Goal: Register for event/course

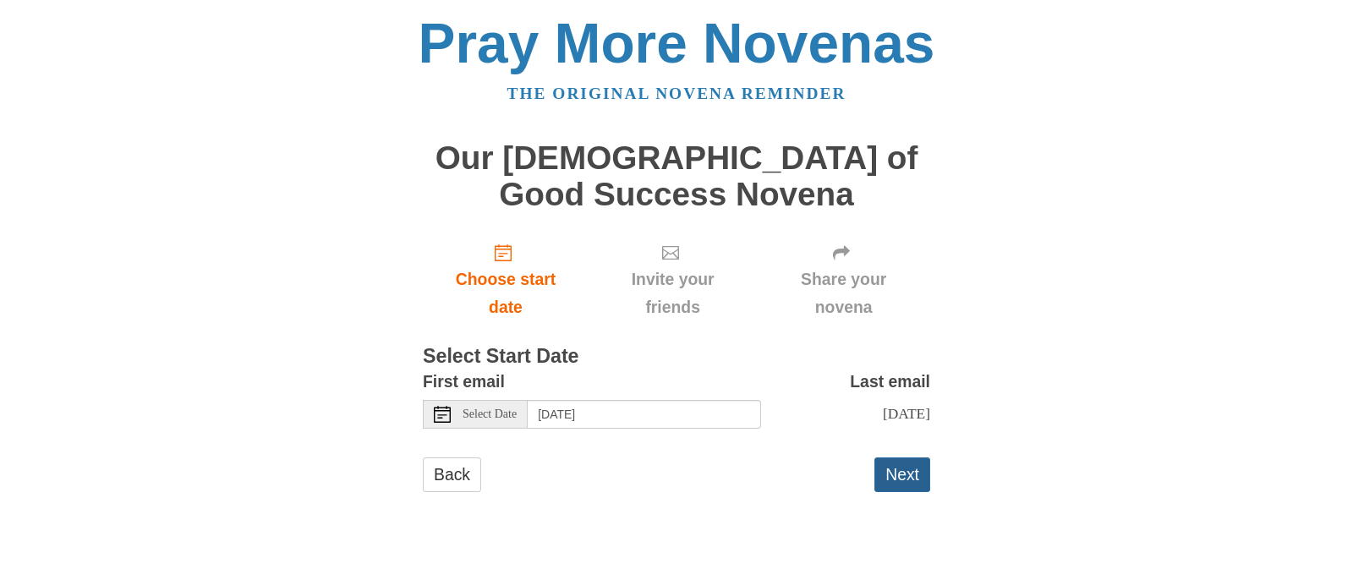
click at [910, 479] on button "Next" at bounding box center [902, 474] width 56 height 35
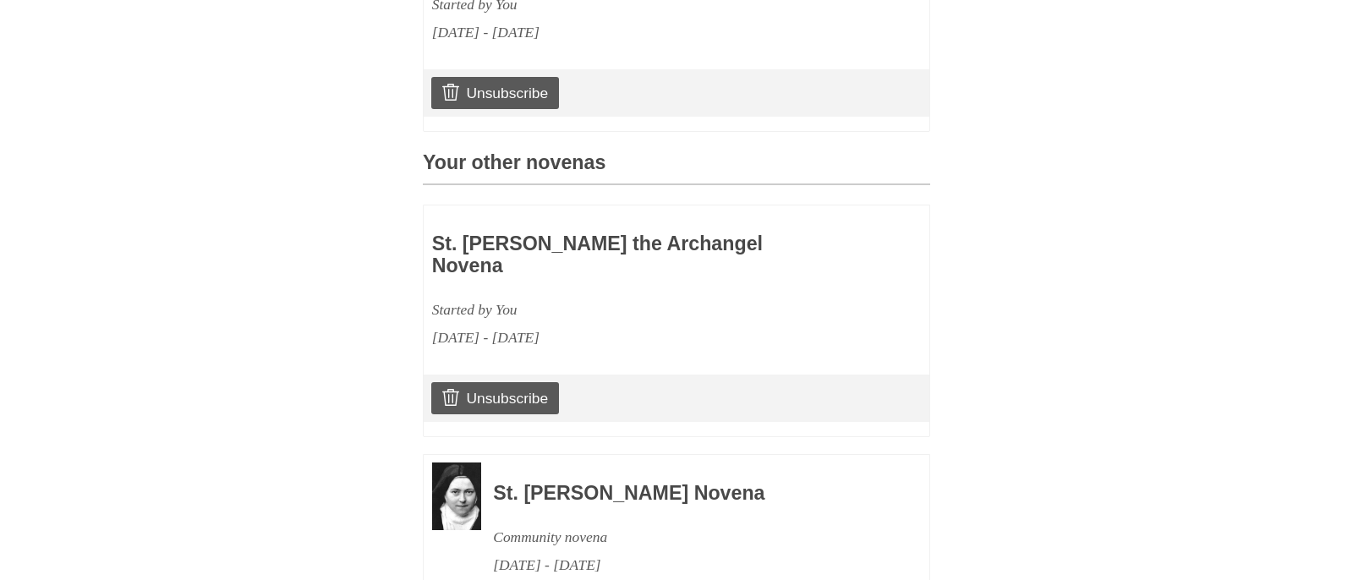
scroll to position [671, 0]
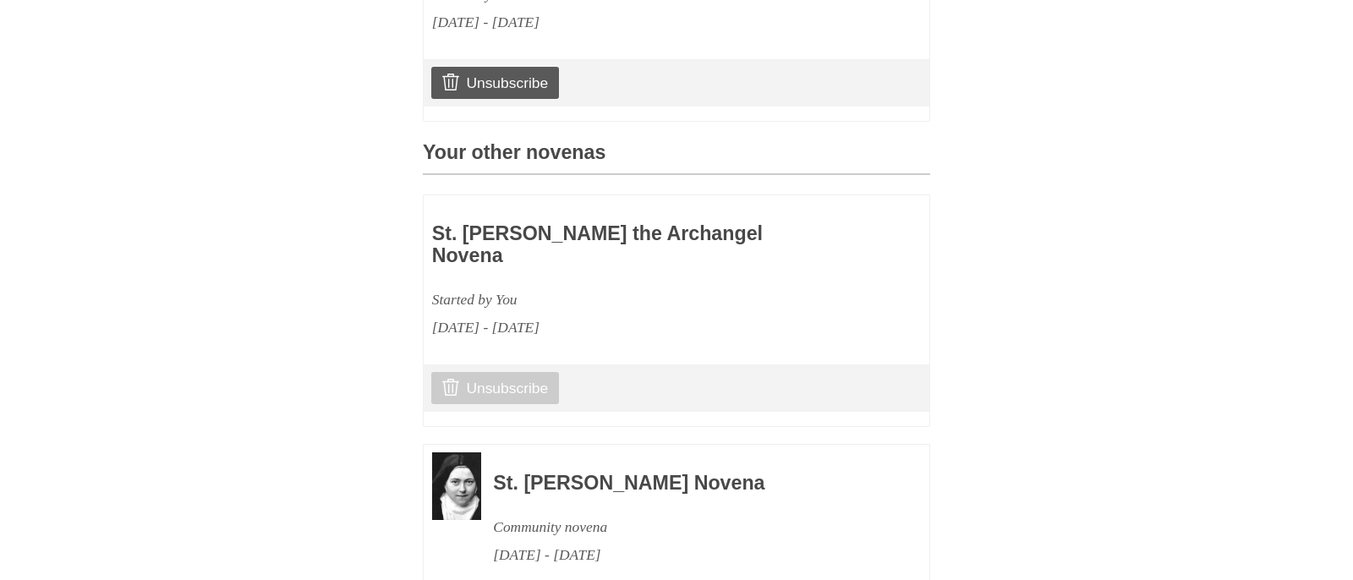
click at [528, 372] on link "Unsubscribe" at bounding box center [495, 388] width 128 height 32
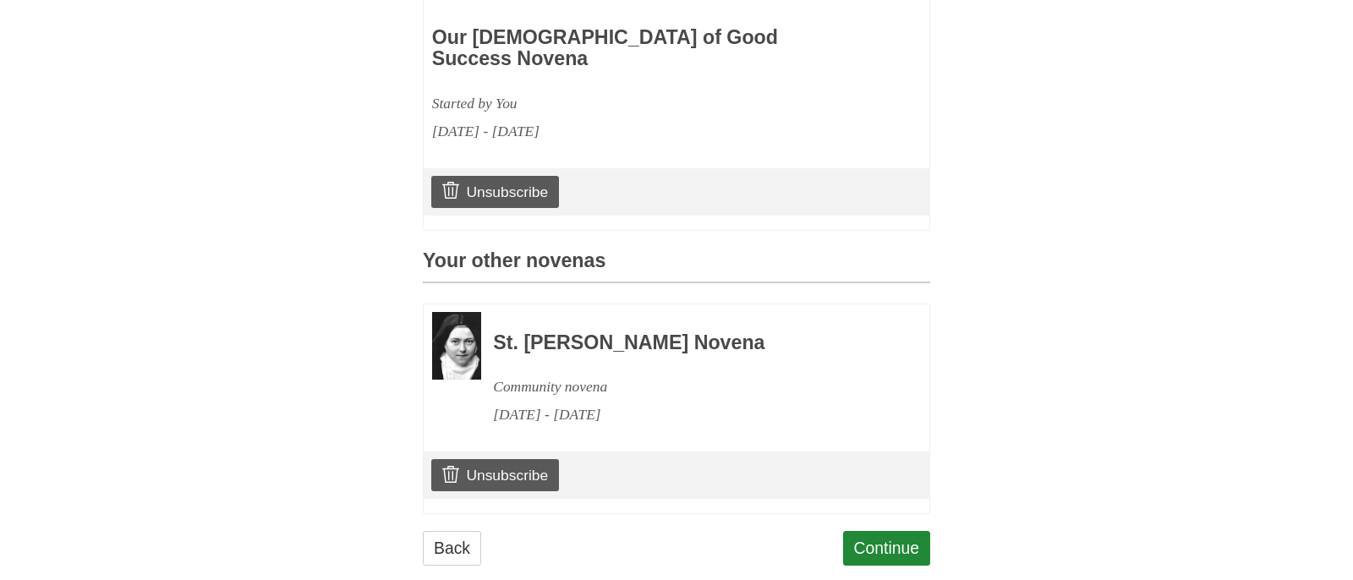
scroll to position [642, 0]
click at [868, 532] on link "Continue" at bounding box center [887, 549] width 88 height 35
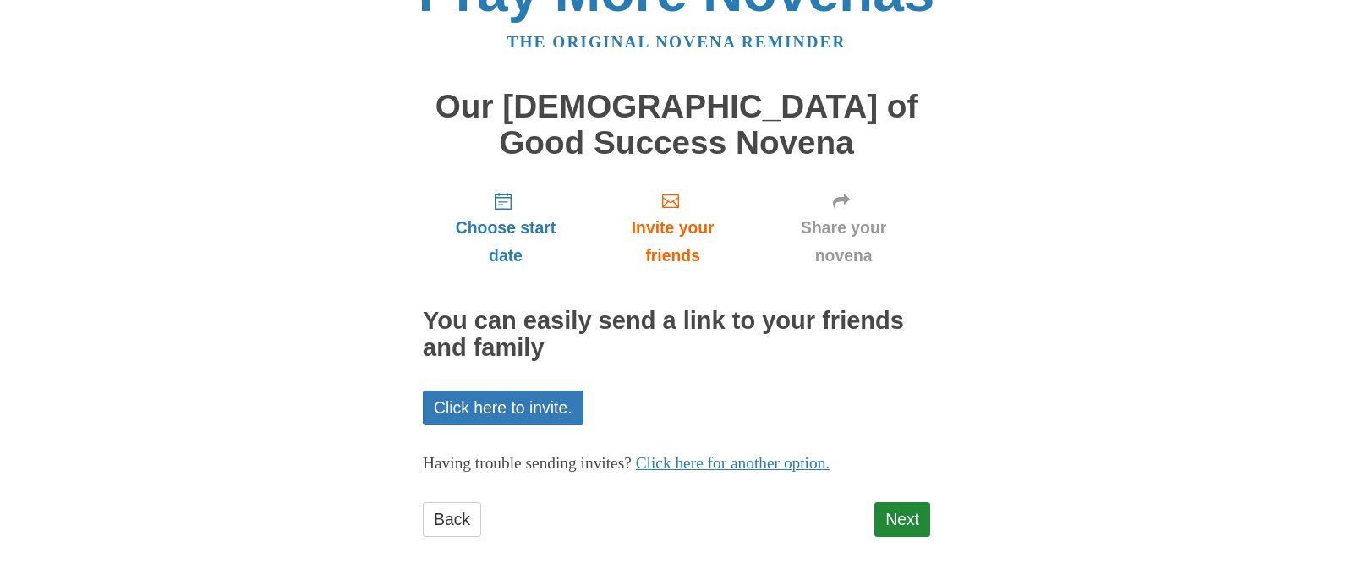
scroll to position [51, 0]
drag, startPoint x: 887, startPoint y: 507, endPoint x: 835, endPoint y: 496, distance: 52.6
click at [886, 507] on link "Next" at bounding box center [902, 520] width 56 height 35
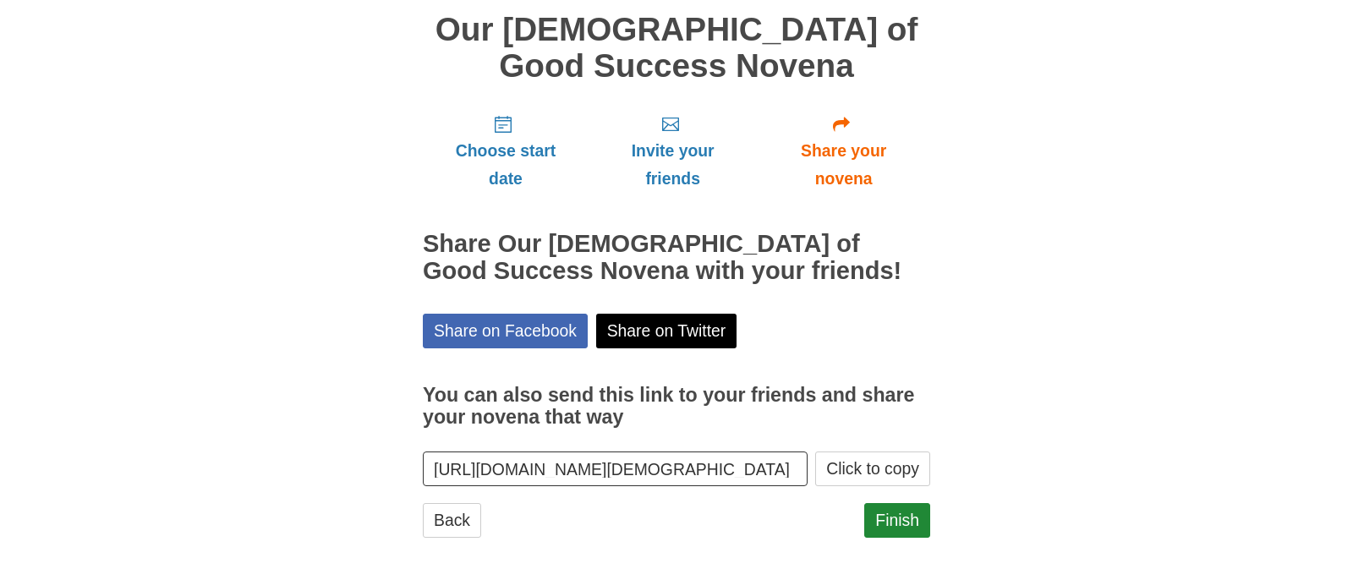
scroll to position [128, 0]
click at [914, 525] on link "Finish" at bounding box center [897, 521] width 66 height 35
